Goal: Task Accomplishment & Management: Use online tool/utility

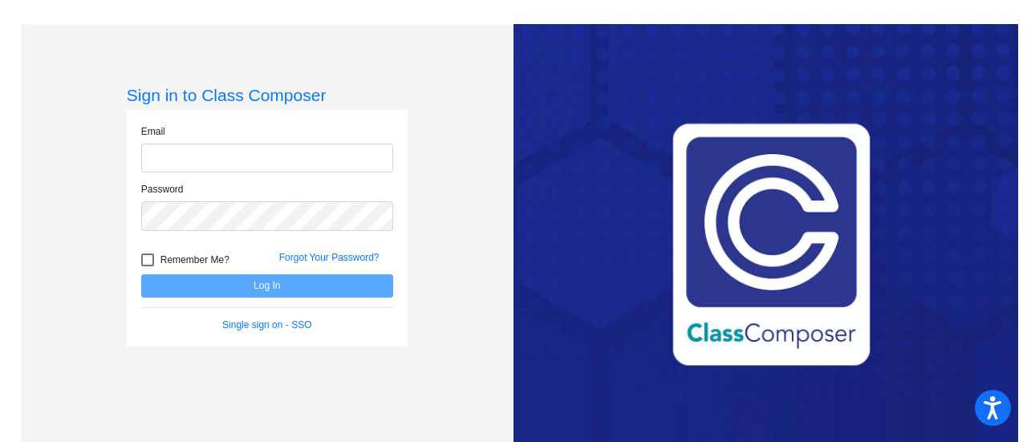
click at [225, 162] on input "email" at bounding box center [267, 159] width 252 height 30
type input "[PERSON_NAME][EMAIL_ADDRESS][PERSON_NAME][DOMAIN_NAME]"
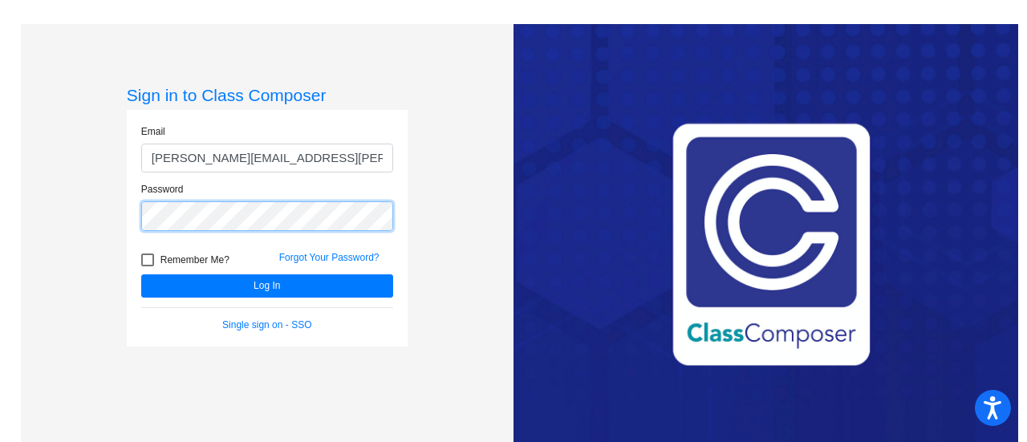
click at [141, 274] on button "Log In" at bounding box center [267, 285] width 252 height 23
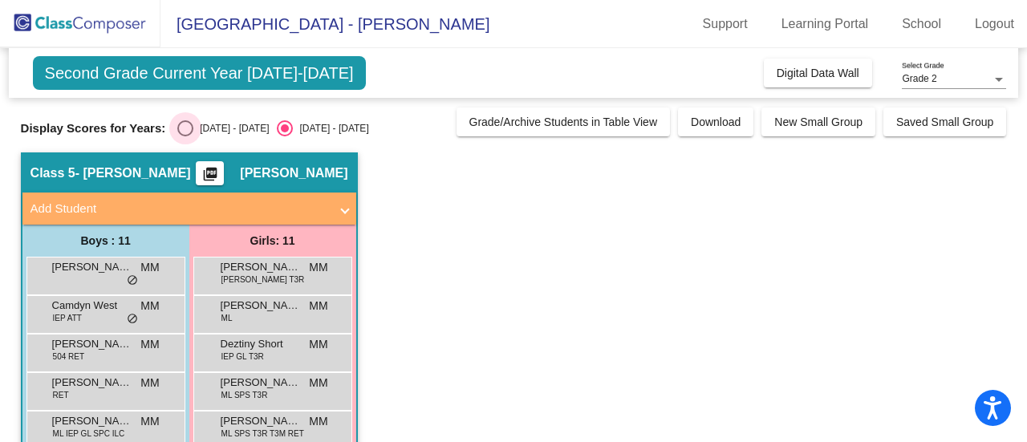
click at [181, 128] on div "Select an option" at bounding box center [185, 128] width 16 height 16
click at [185, 136] on input "[DATE] - [DATE]" at bounding box center [185, 136] width 1 height 1
radio input "true"
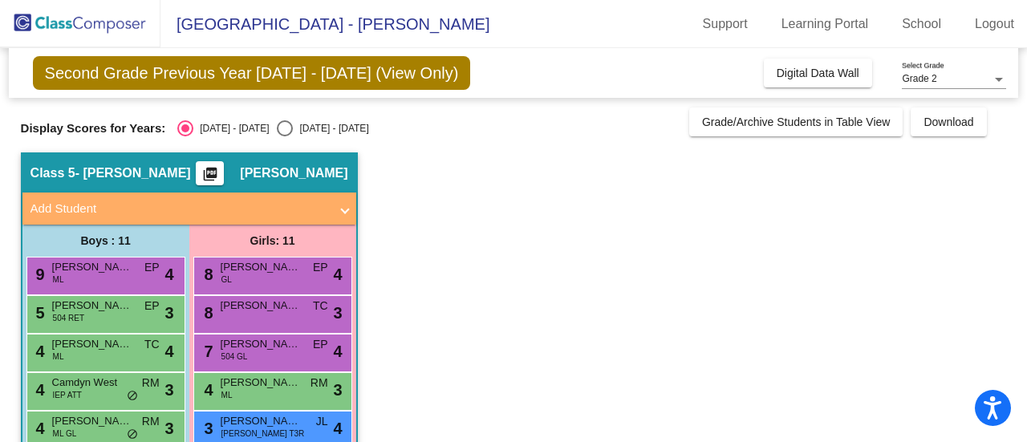
scroll to position [160, 0]
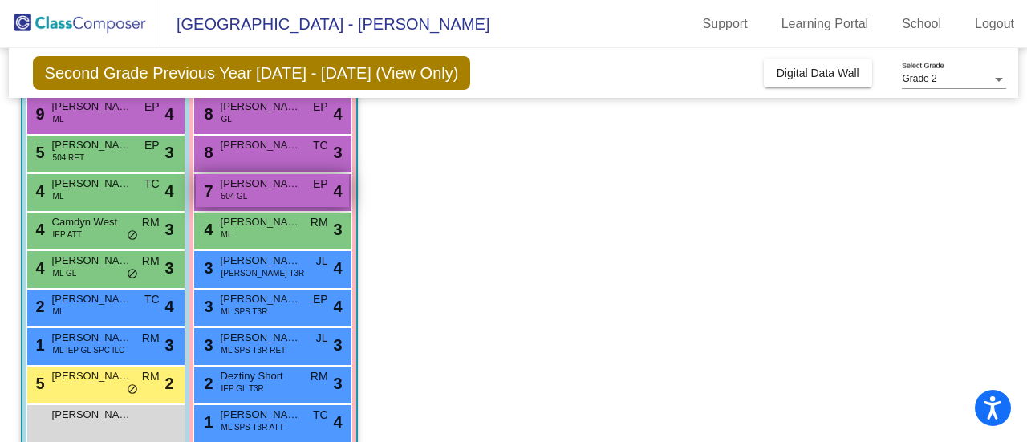
click at [238, 196] on span "504 GL" at bounding box center [234, 196] width 26 height 12
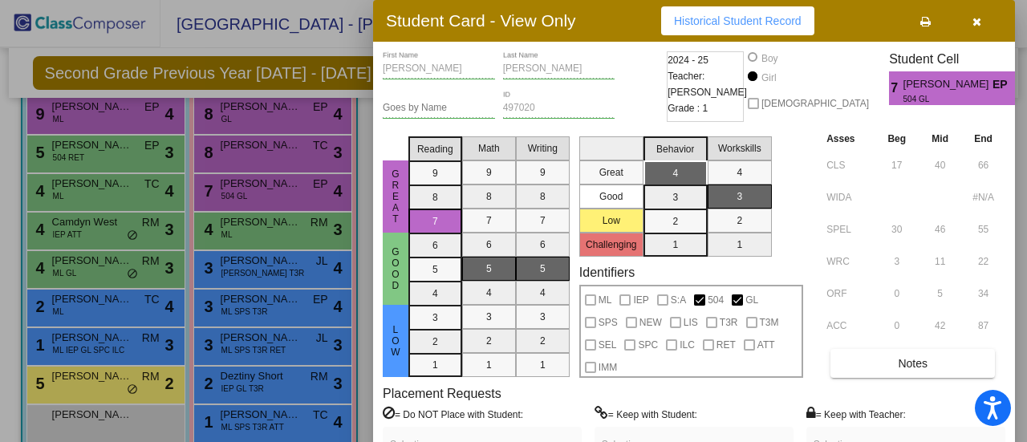
click at [282, 153] on div at bounding box center [513, 221] width 1027 height 442
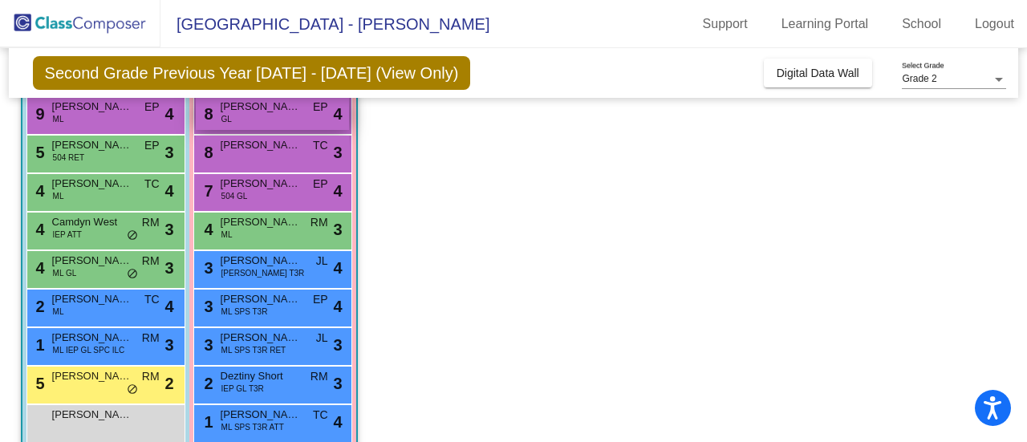
click at [271, 119] on div "8 [PERSON_NAME] [PERSON_NAME] EP lock do_not_disturb_alt 4" at bounding box center [272, 113] width 153 height 33
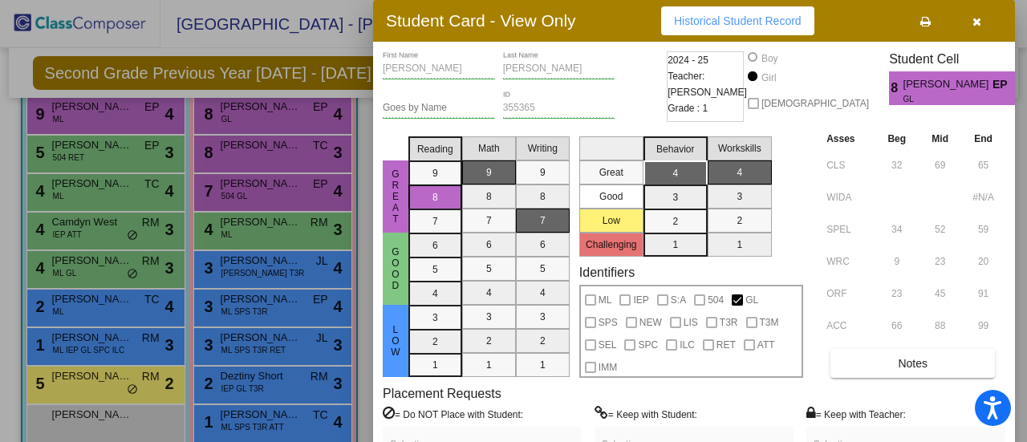
click at [113, 115] on div at bounding box center [513, 221] width 1027 height 442
